Goal: Task Accomplishment & Management: Use online tool/utility

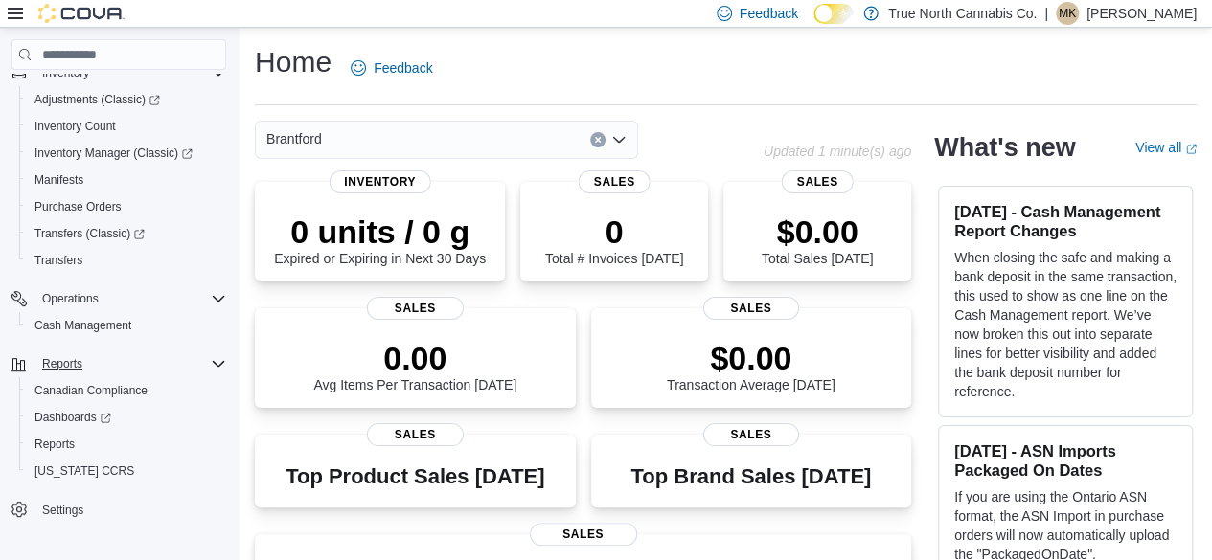
scroll to position [96, 0]
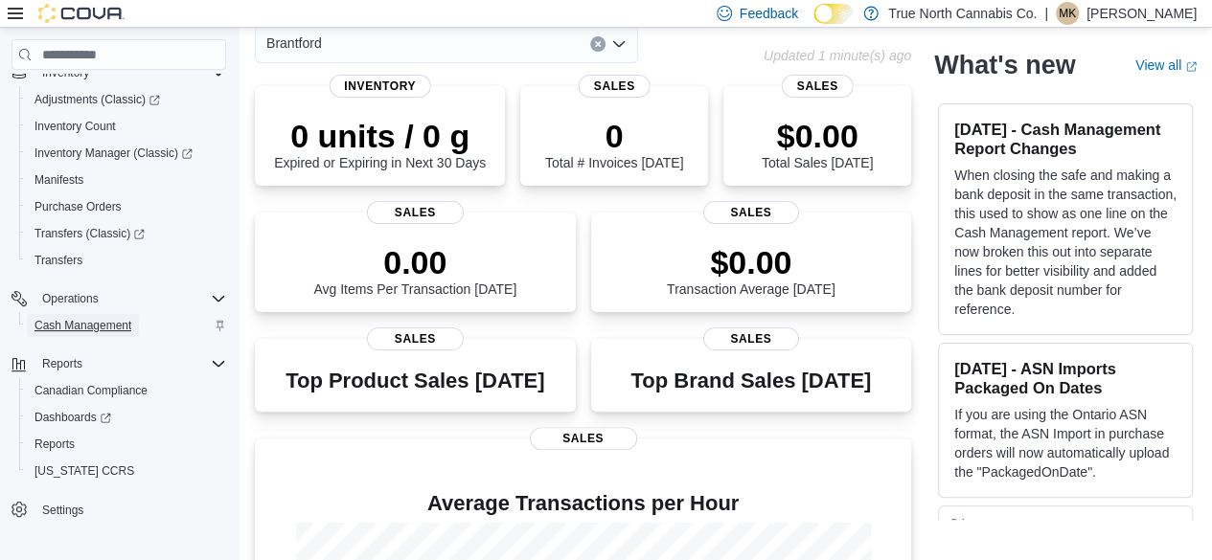
click at [89, 320] on span "Cash Management" at bounding box center [82, 325] width 97 height 15
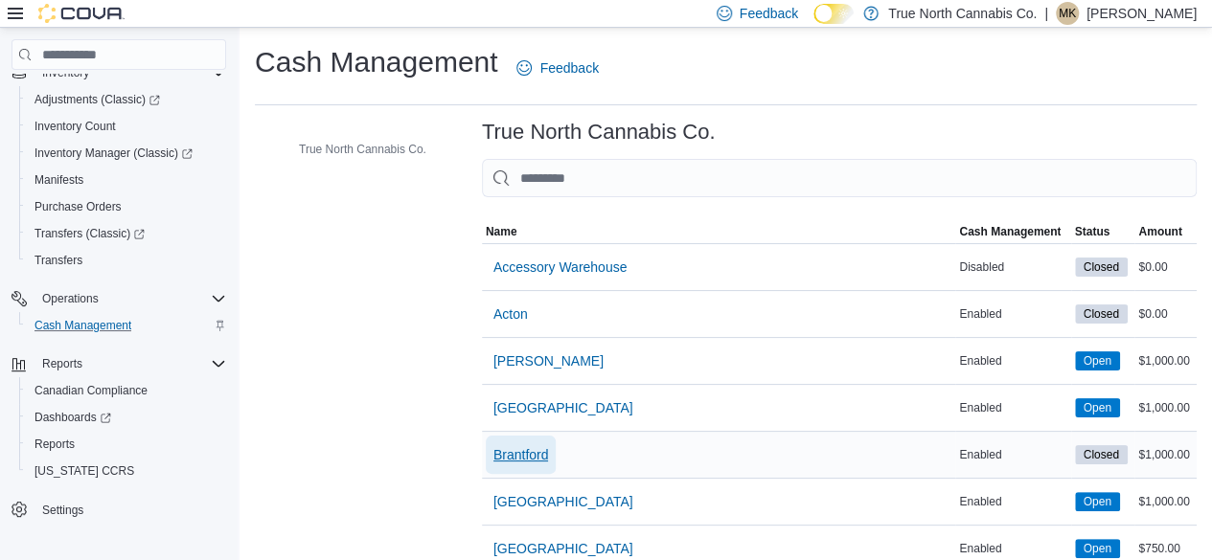
click at [538, 453] on span "Brantford" at bounding box center [521, 455] width 56 height 19
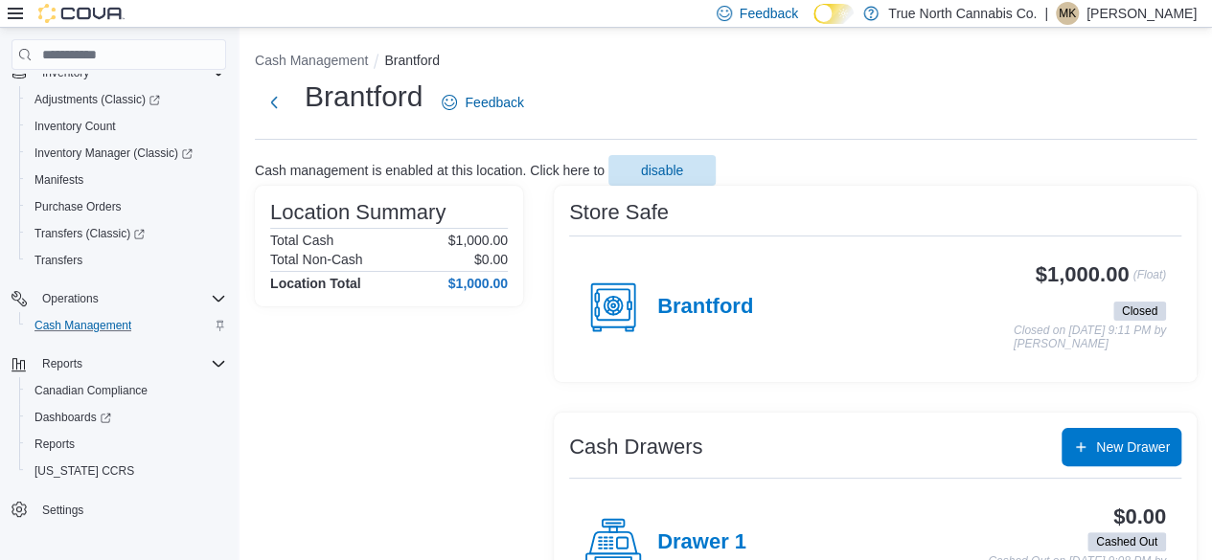
scroll to position [171, 0]
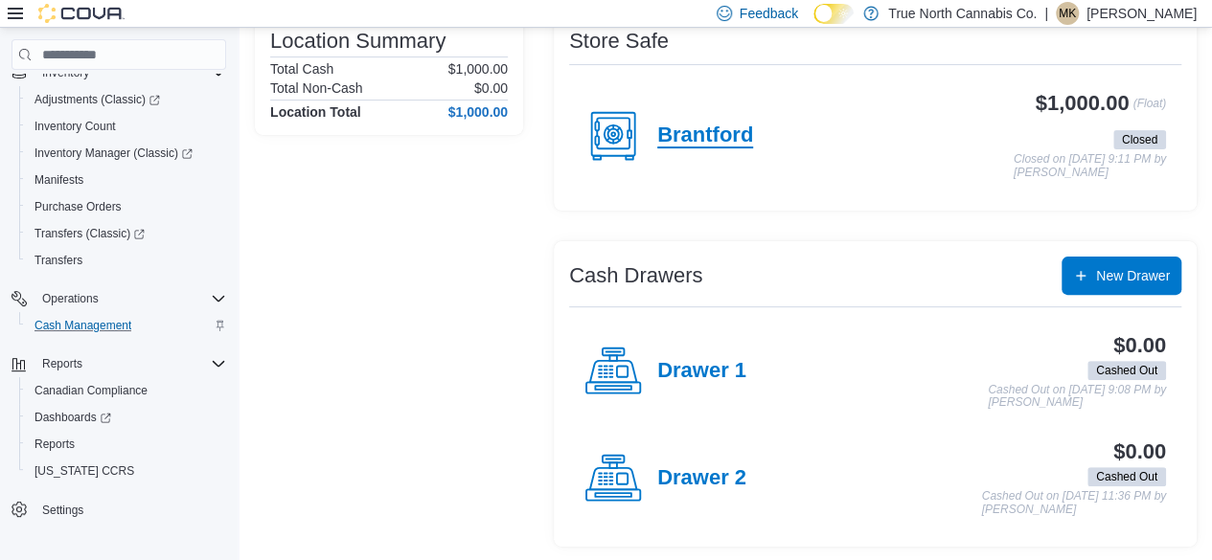
click at [724, 133] on h4 "Brantford" at bounding box center [705, 136] width 96 height 25
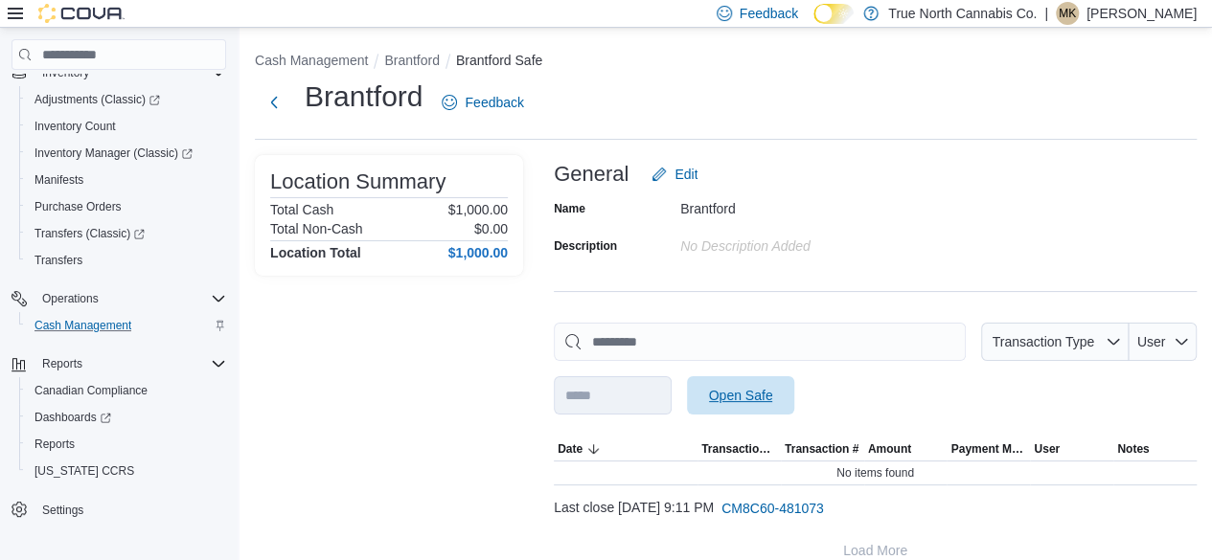
click at [773, 400] on span "Open Safe" at bounding box center [741, 395] width 64 height 19
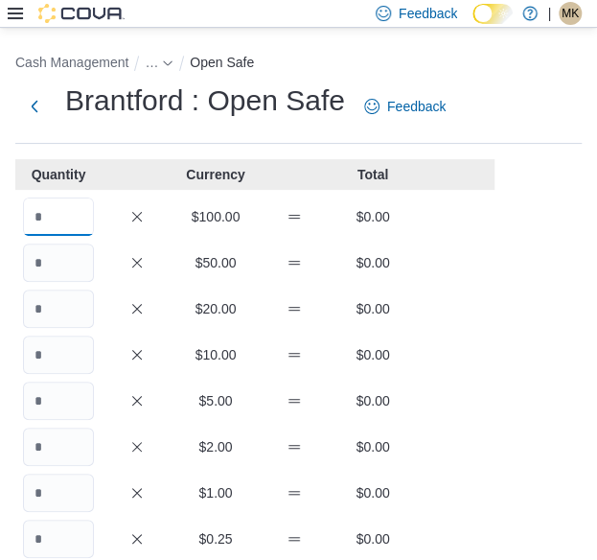
click at [64, 217] on input "Quantity" at bounding box center [58, 216] width 71 height 38
type input "*"
type input "**"
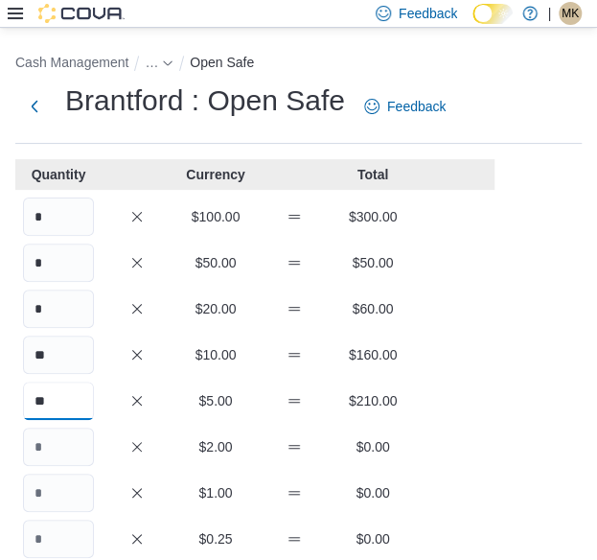
type input "**"
type input "***"
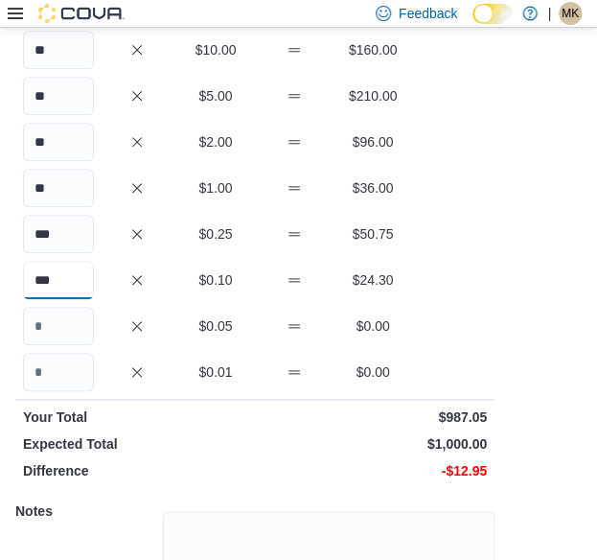
type input "***"
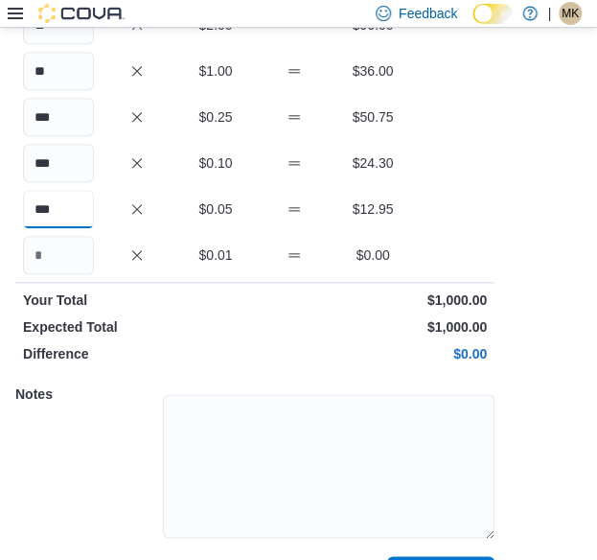
scroll to position [471, 0]
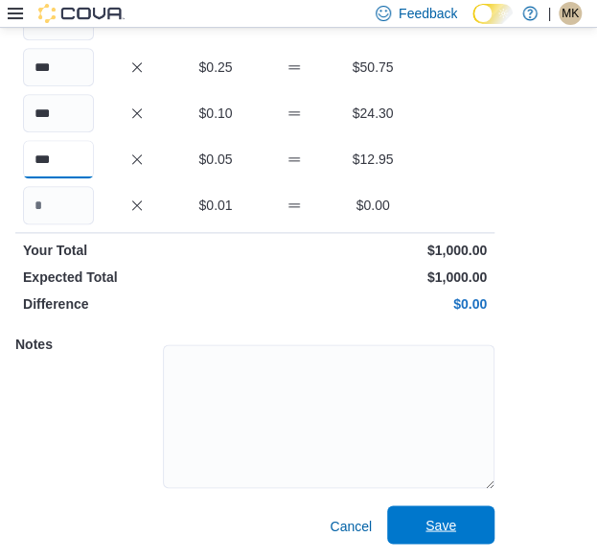
type input "***"
click at [462, 528] on span "Save" at bounding box center [441, 524] width 84 height 38
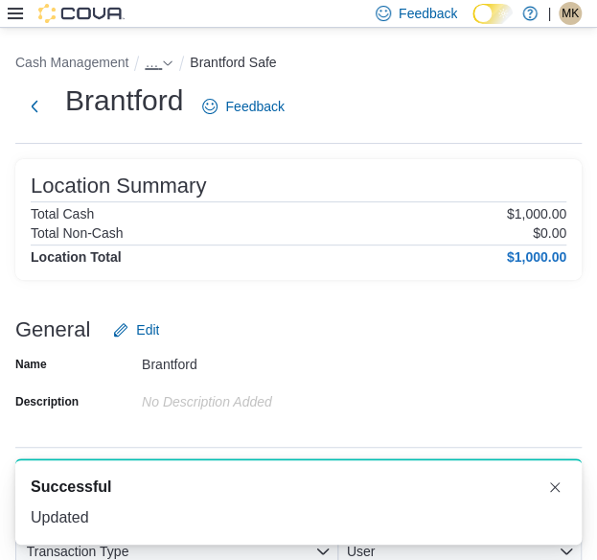
click at [147, 66] on span "…" at bounding box center [151, 62] width 13 height 15
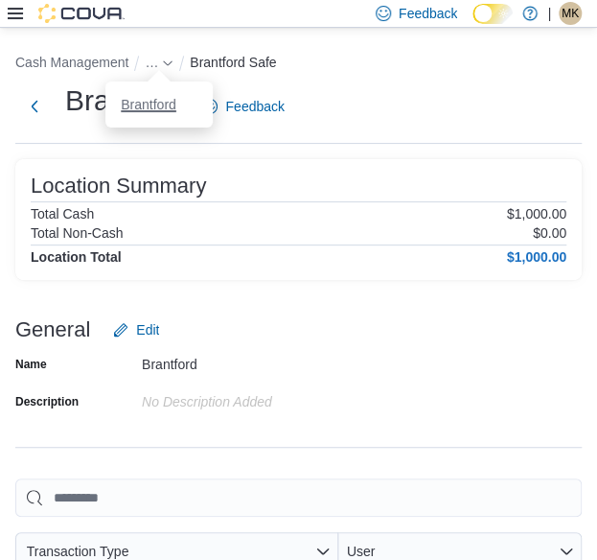
click at [151, 108] on button "Brantford" at bounding box center [149, 104] width 56 height 15
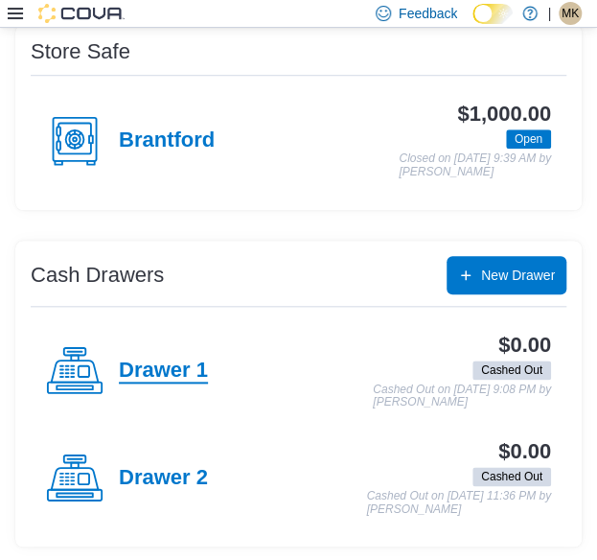
click at [173, 367] on h4 "Drawer 1" at bounding box center [163, 370] width 89 height 25
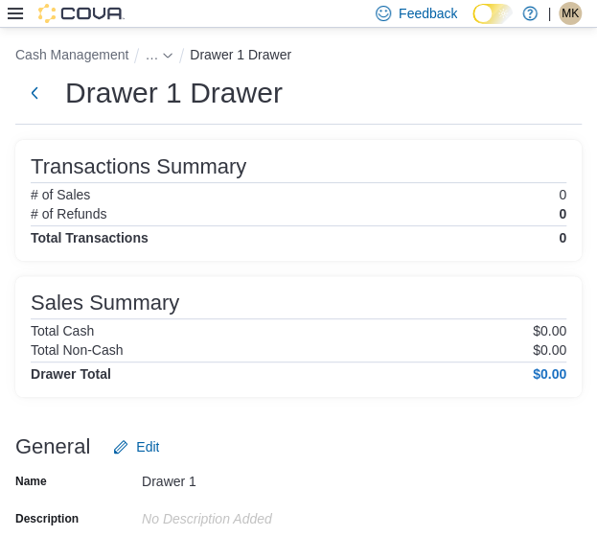
scroll to position [312, 0]
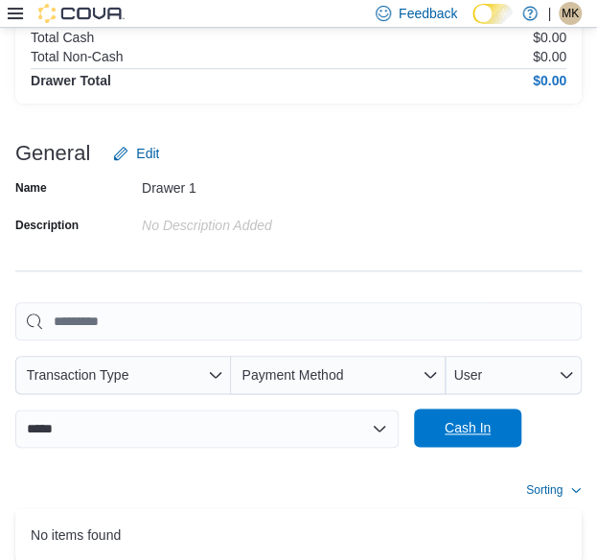
click at [453, 421] on span "Cash In" at bounding box center [468, 427] width 46 height 19
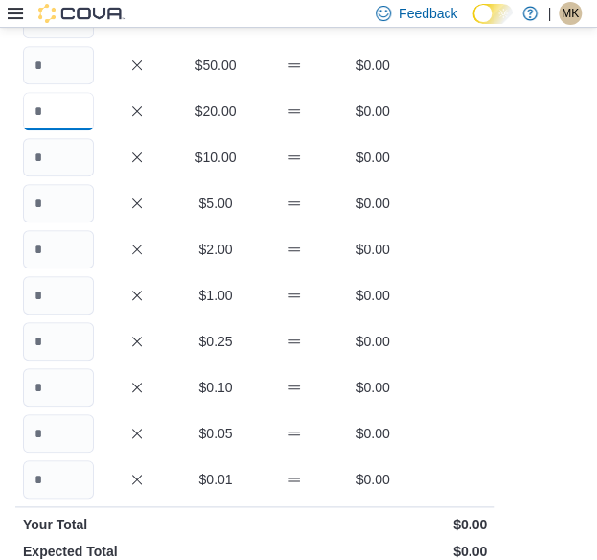
click at [67, 108] on input "Quantity" at bounding box center [58, 111] width 71 height 38
type input "*"
type input "**"
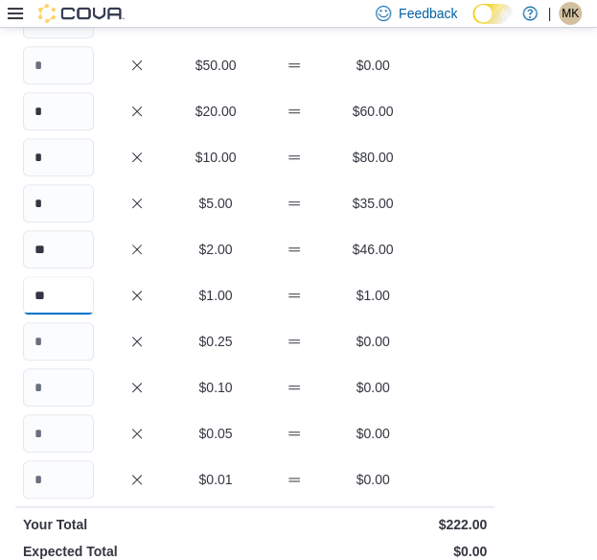
type input "**"
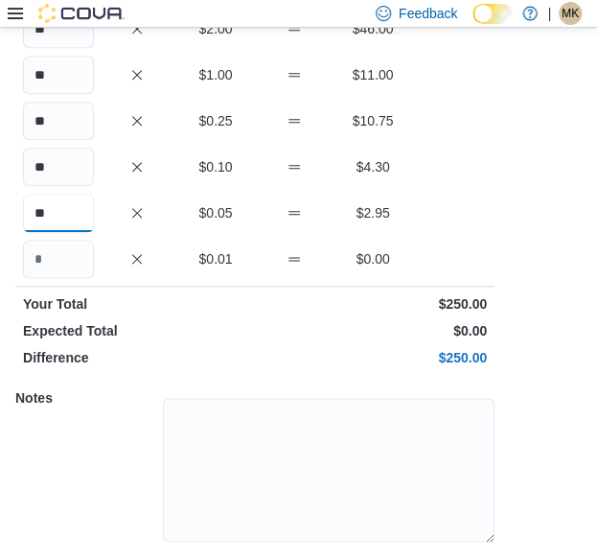
scroll to position [471, 0]
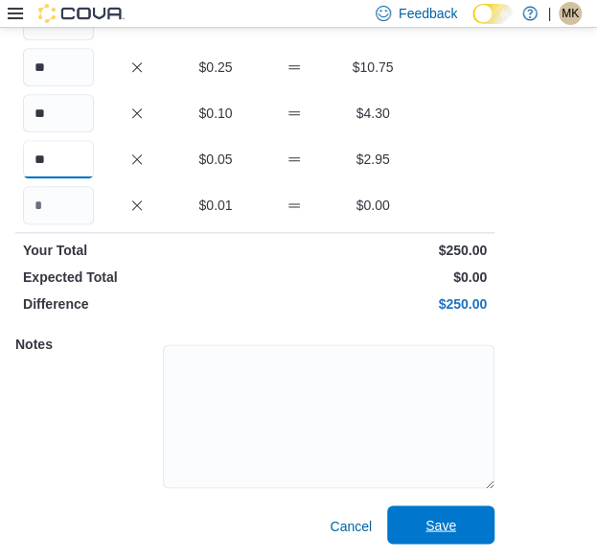
type input "**"
click at [444, 518] on span "Save" at bounding box center [440, 523] width 31 height 19
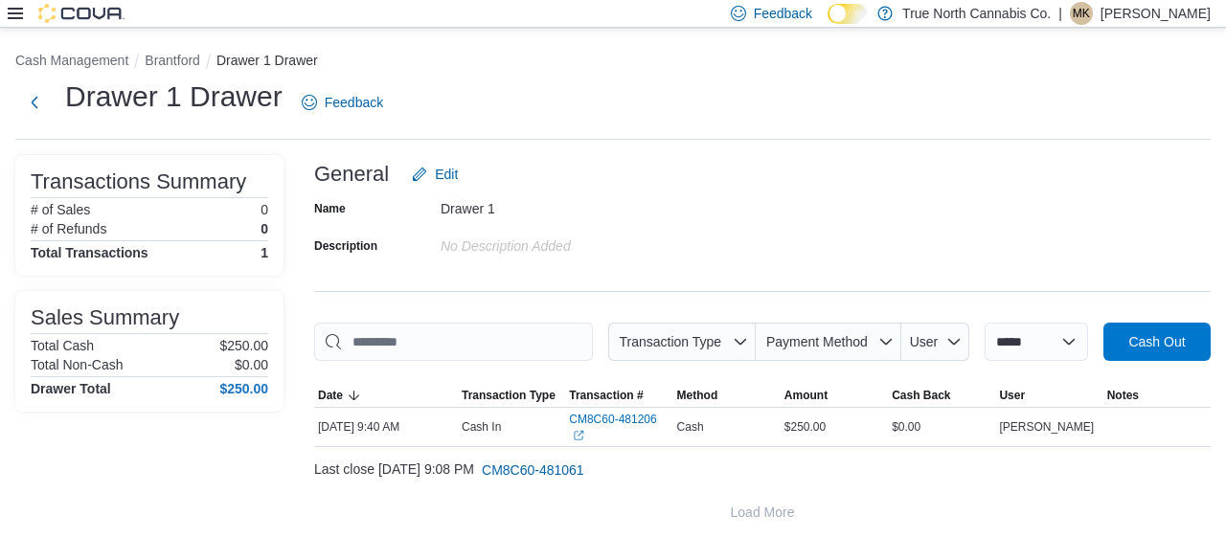
click at [20, 11] on icon at bounding box center [15, 13] width 15 height 15
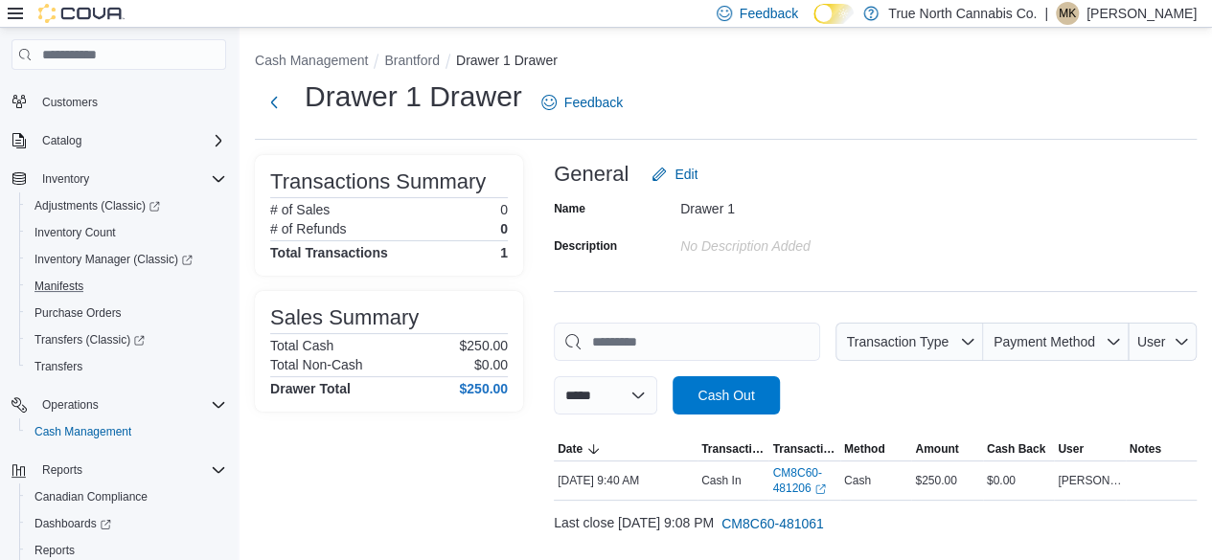
scroll to position [205, 0]
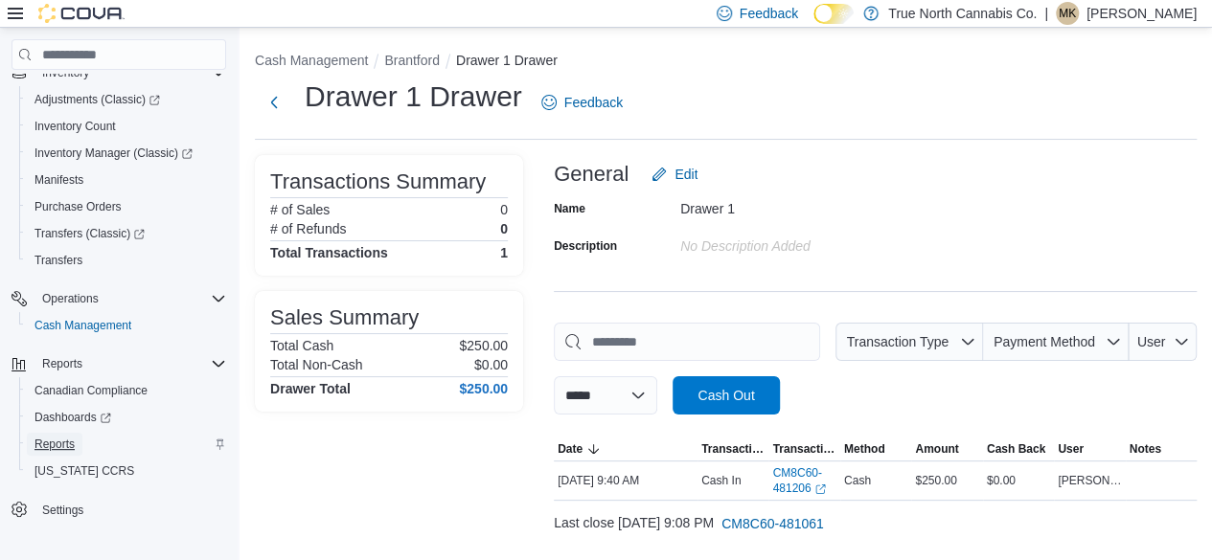
click at [63, 446] on span "Reports" at bounding box center [54, 444] width 40 height 15
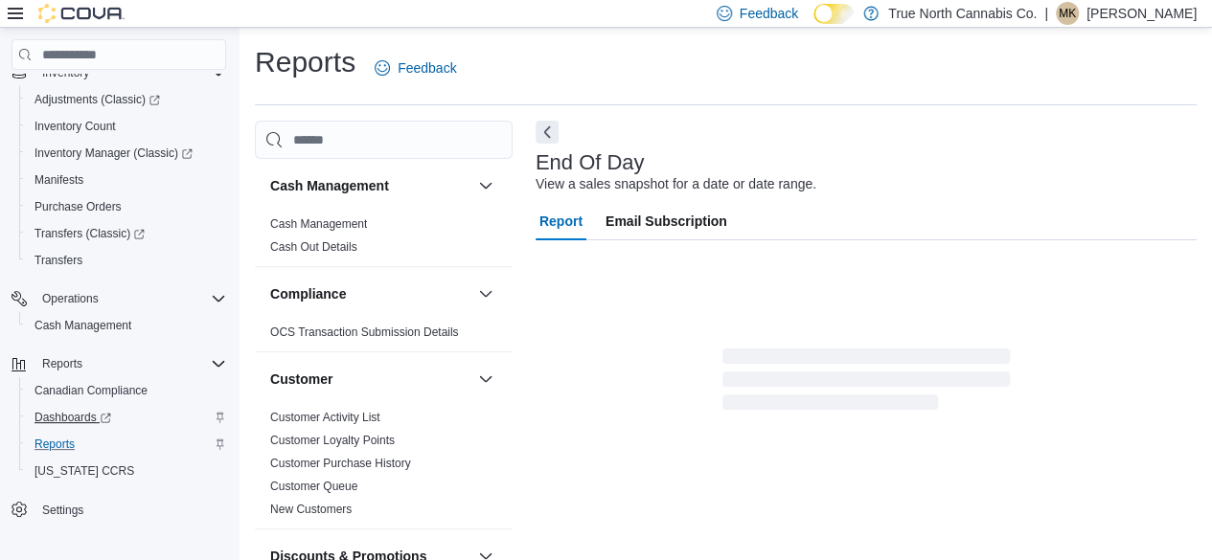
scroll to position [34, 0]
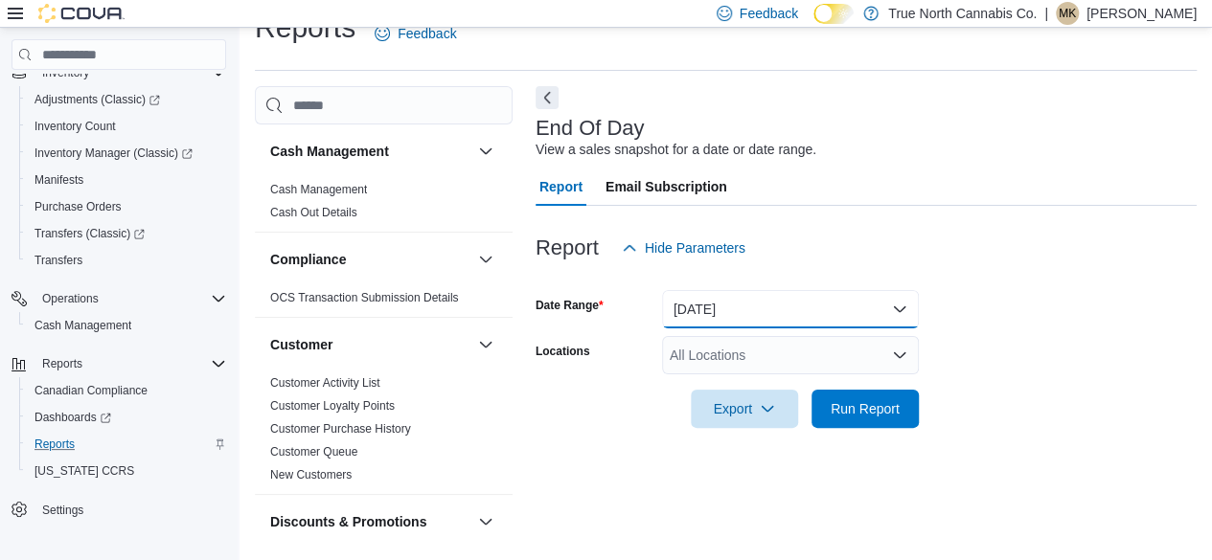
click at [820, 302] on button "[DATE]" at bounding box center [790, 309] width 257 height 38
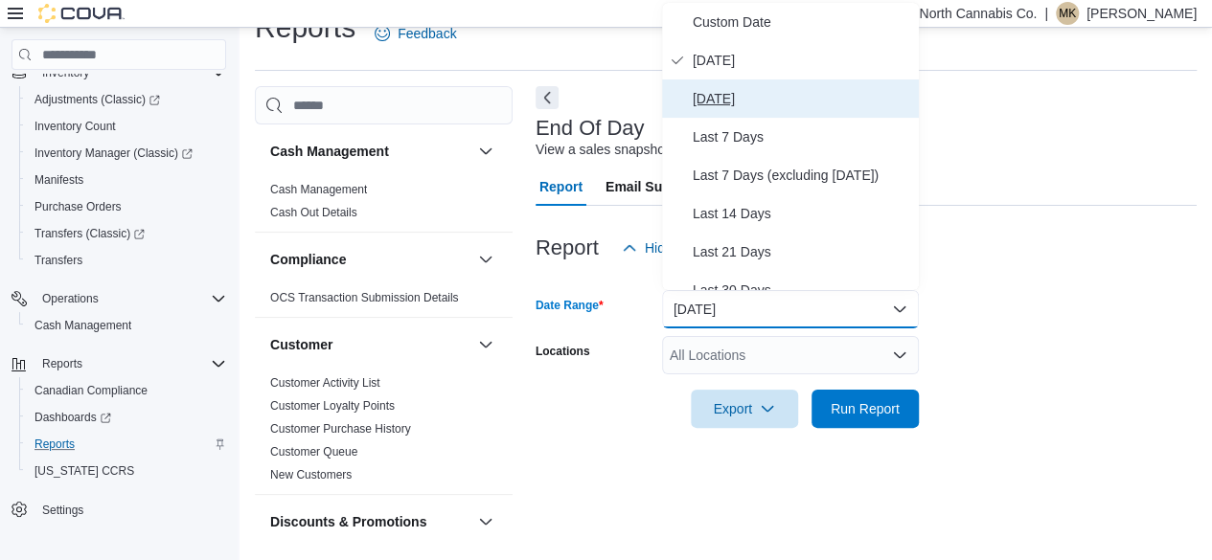
click at [741, 100] on span "[DATE]" at bounding box center [802, 98] width 218 height 23
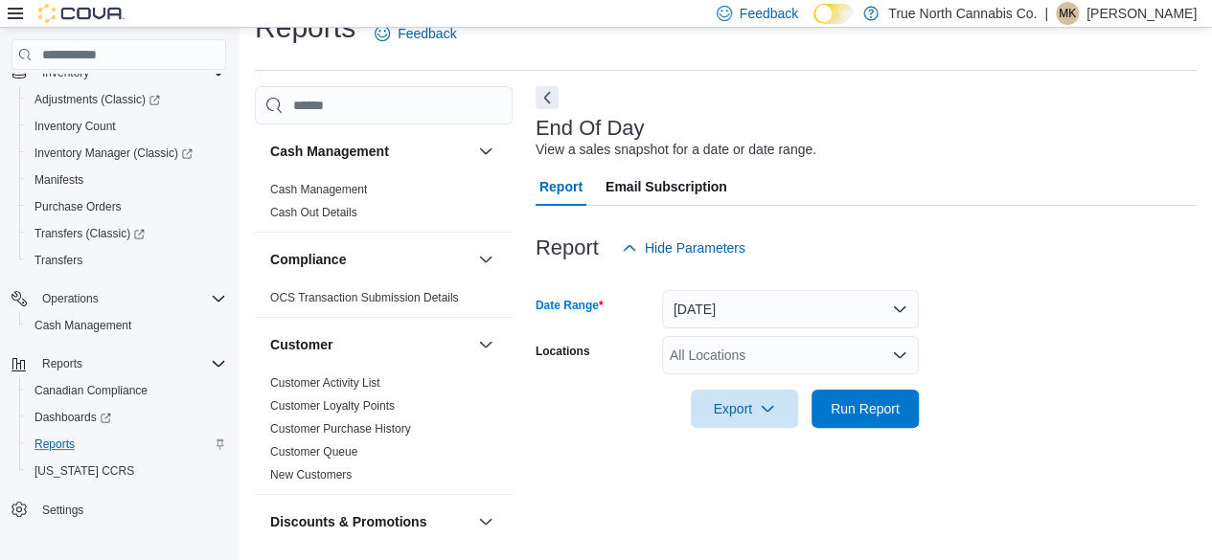
click at [734, 357] on div "All Locations" at bounding box center [790, 355] width 257 height 38
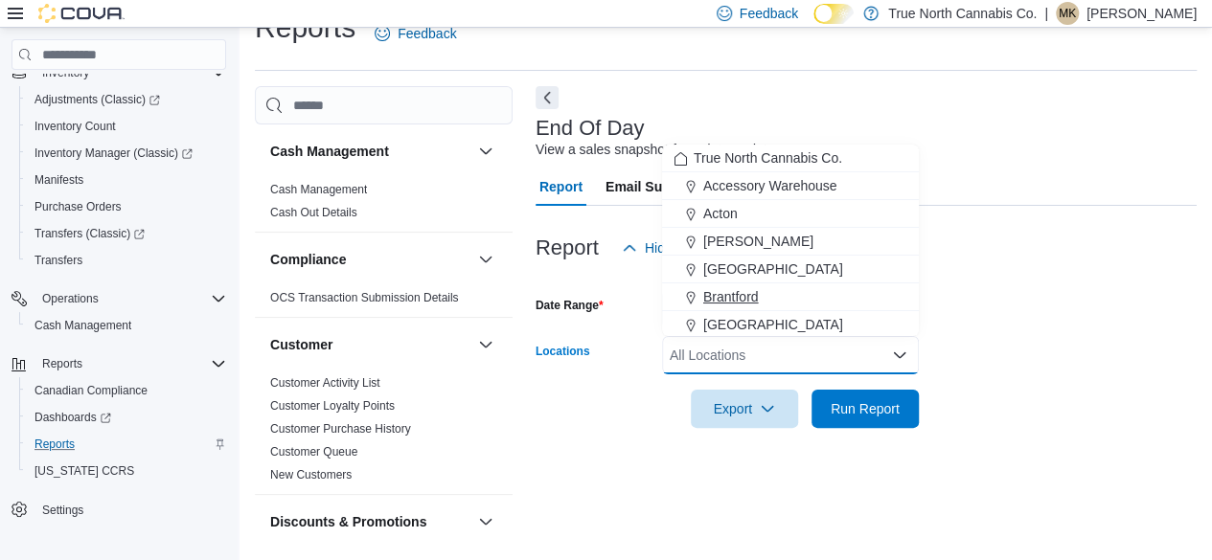
click at [734, 292] on span "Brantford" at bounding box center [731, 296] width 56 height 19
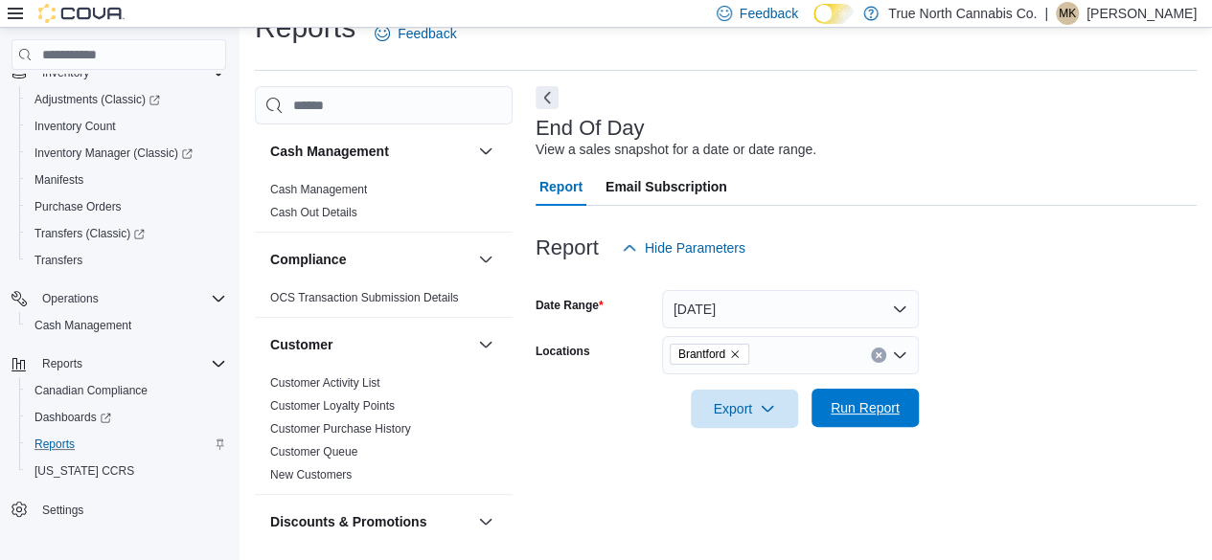
click at [857, 414] on span "Run Report" at bounding box center [865, 408] width 69 height 19
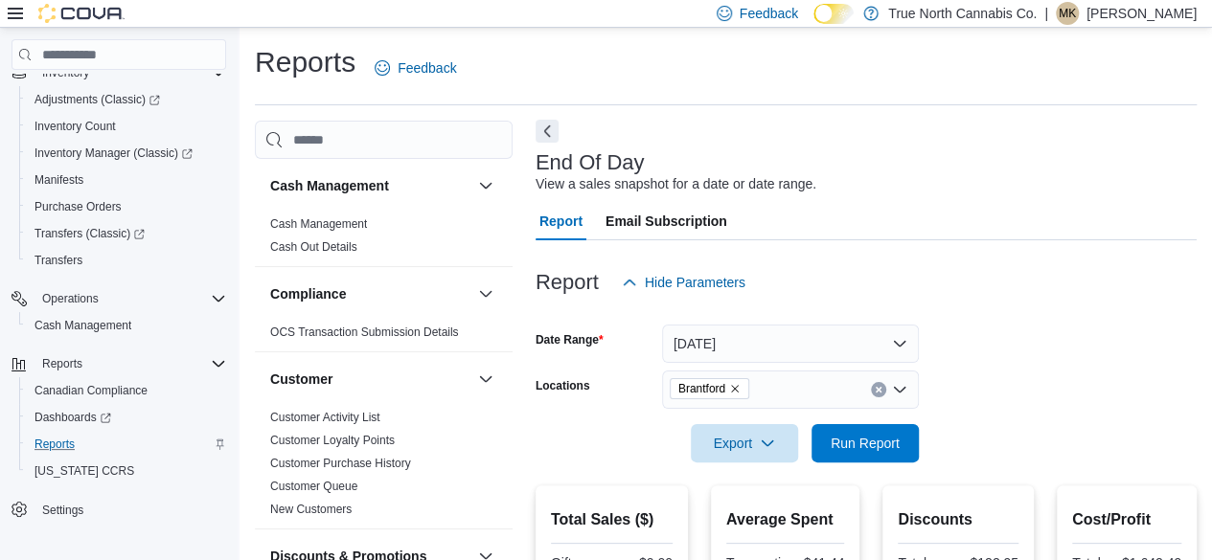
click at [545, 133] on button "Next" at bounding box center [547, 131] width 23 height 23
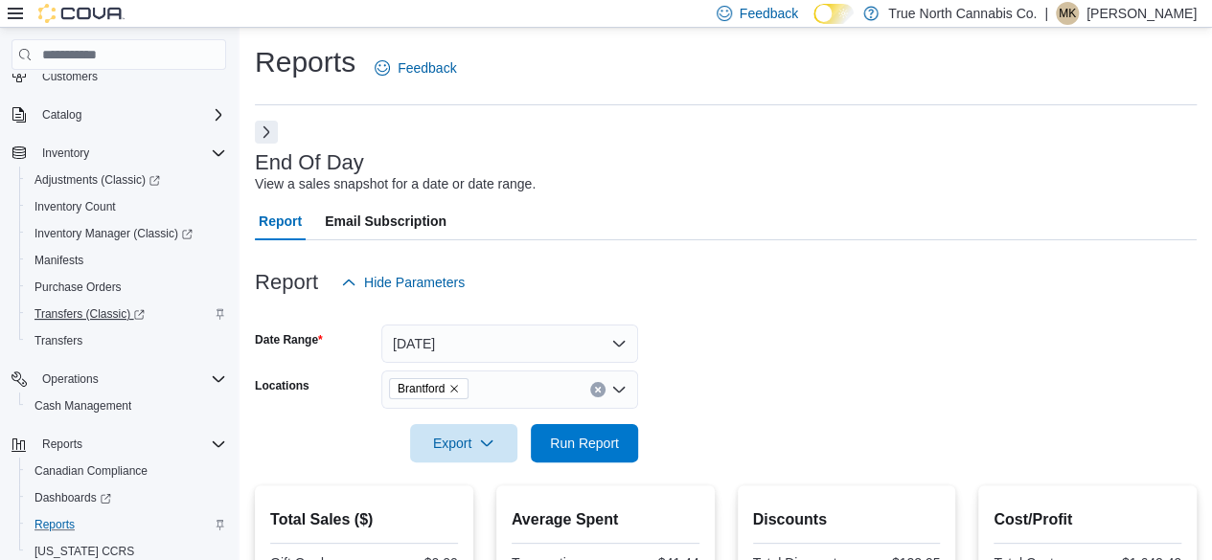
scroll to position [205, 0]
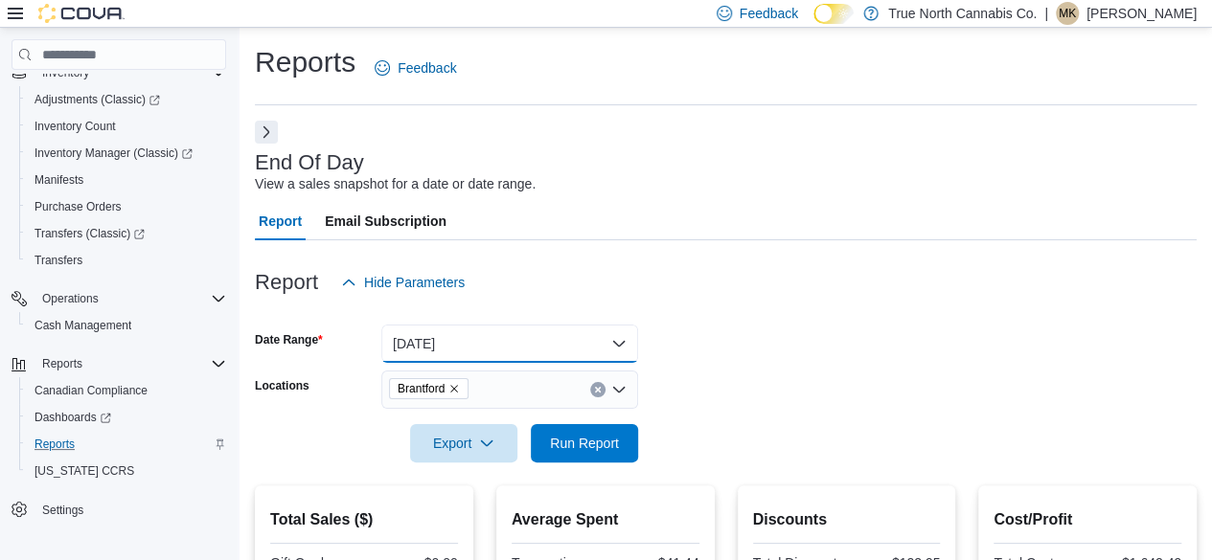
click at [441, 343] on button "[DATE]" at bounding box center [509, 344] width 257 height 38
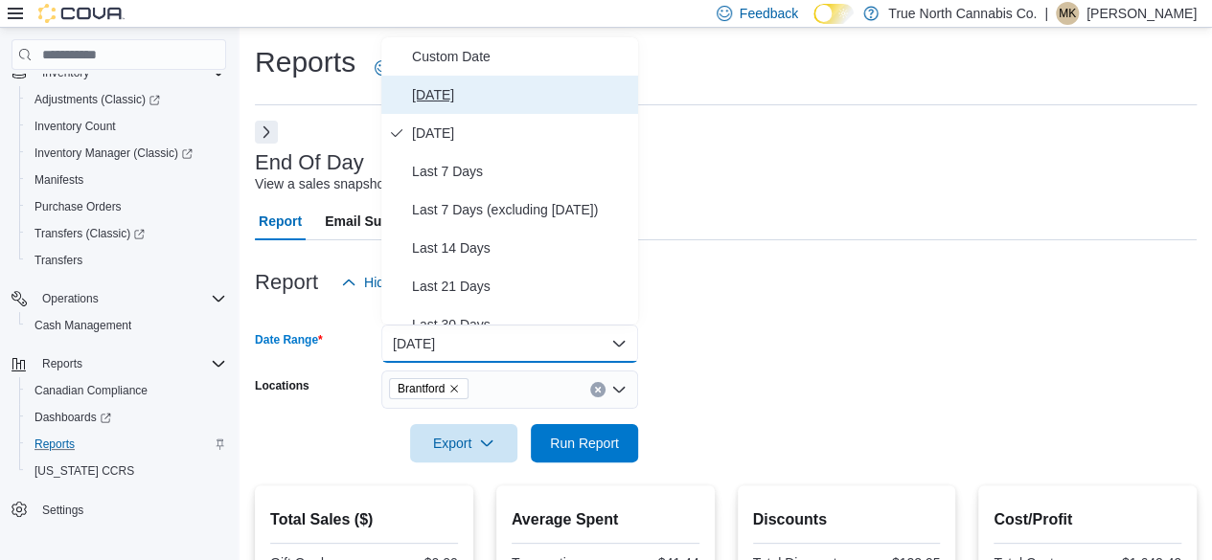
click at [443, 93] on span "[DATE]" at bounding box center [521, 94] width 218 height 23
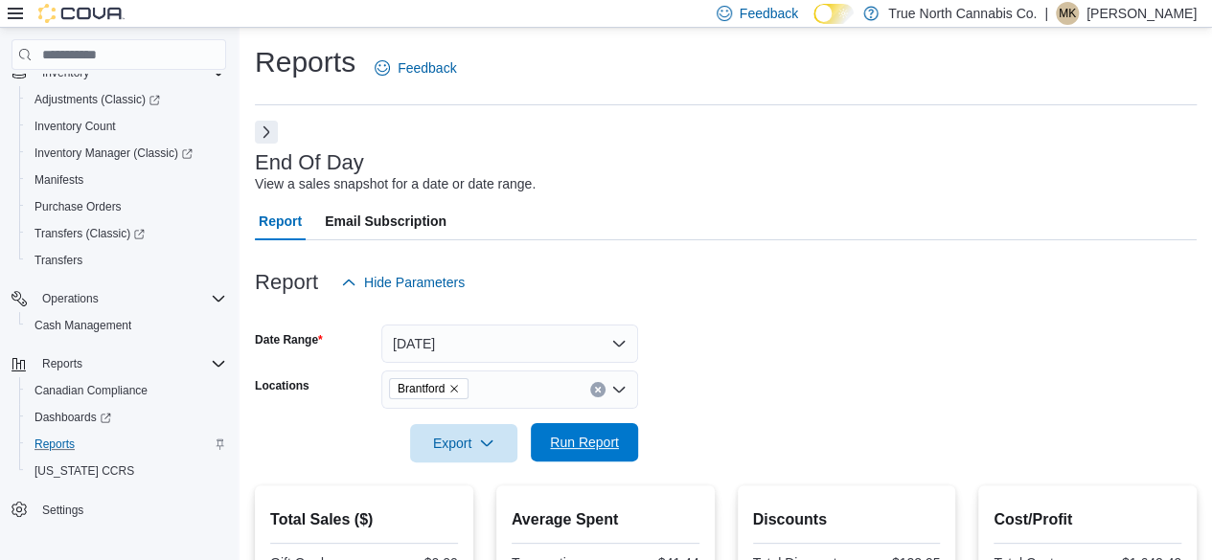
click at [588, 444] on span "Run Report" at bounding box center [584, 442] width 69 height 19
drag, startPoint x: 577, startPoint y: 432, endPoint x: 756, endPoint y: 427, distance: 179.2
click at [580, 430] on span "Run Report" at bounding box center [584, 443] width 84 height 38
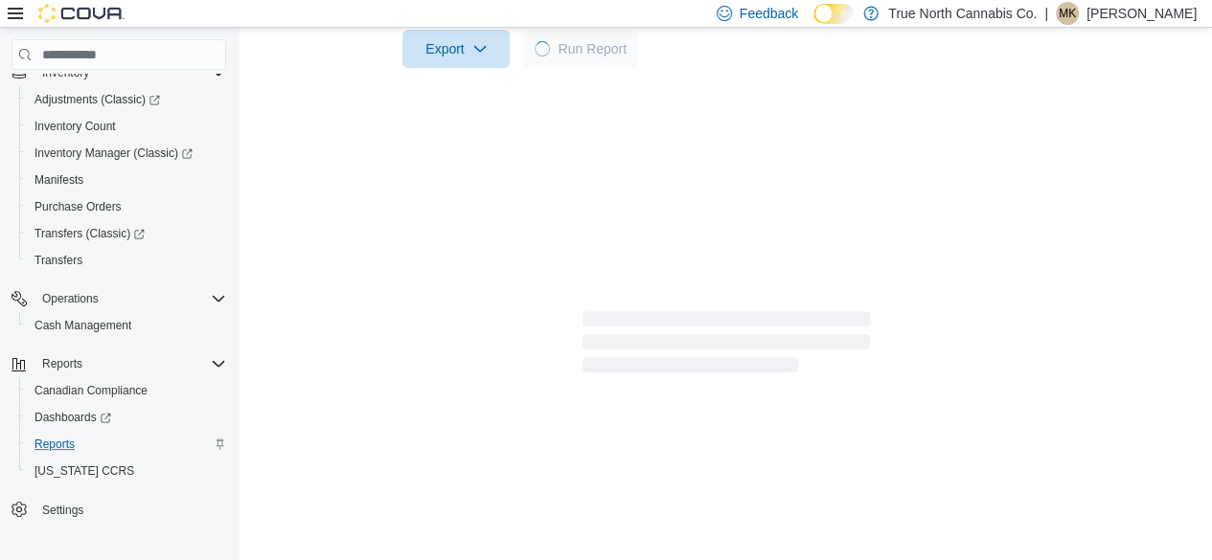
scroll to position [450, 0]
